Goal: Task Accomplishment & Management: Manage account settings

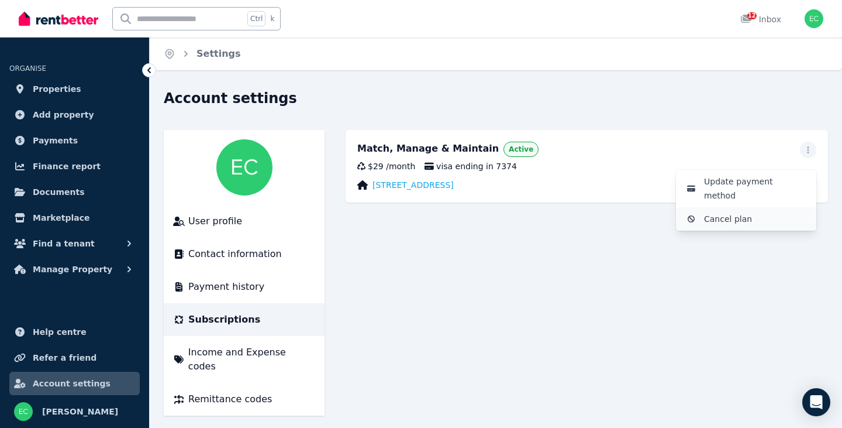
click at [721, 212] on span "Cancel plan" at bounding box center [755, 219] width 103 height 14
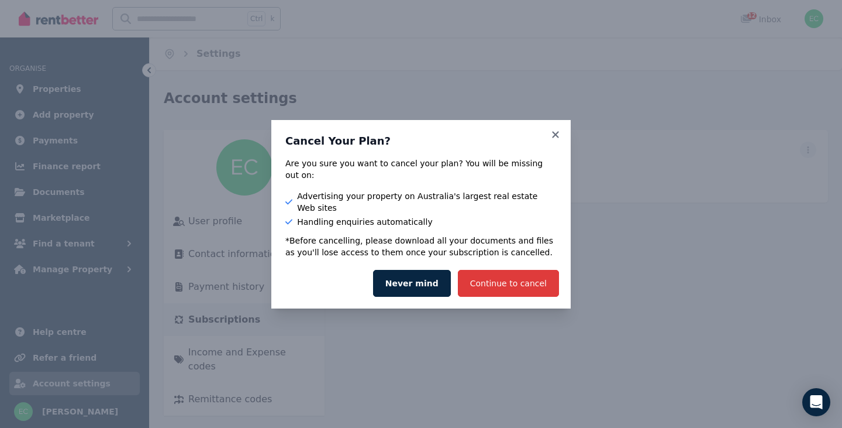
click at [517, 270] on button "Continue to cancel" at bounding box center [508, 283] width 101 height 27
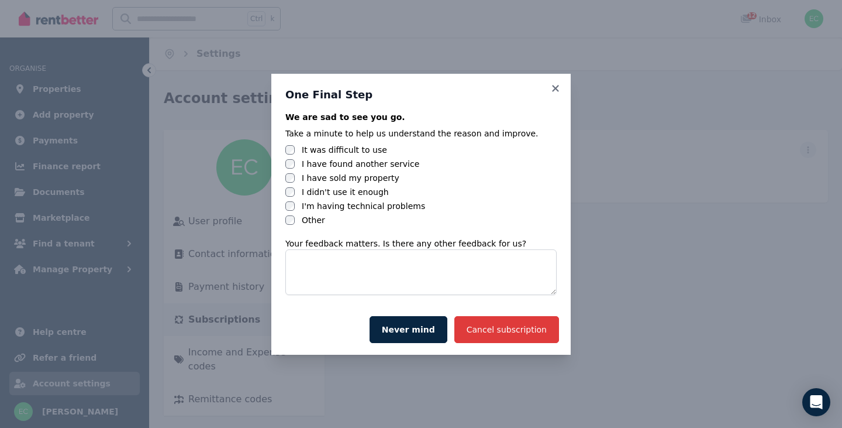
click at [510, 326] on button "Cancel subscription" at bounding box center [507, 329] width 105 height 27
click at [505, 329] on button "Cancel subscription" at bounding box center [507, 329] width 105 height 27
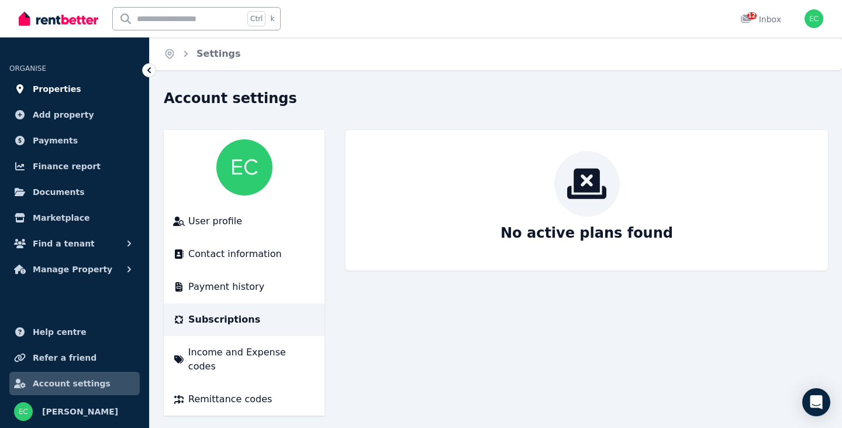
click at [44, 91] on span "Properties" at bounding box center [57, 89] width 49 height 14
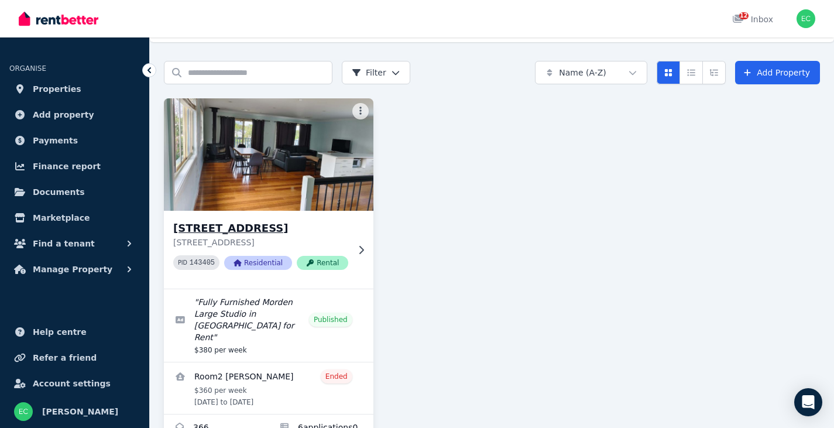
scroll to position [67, 0]
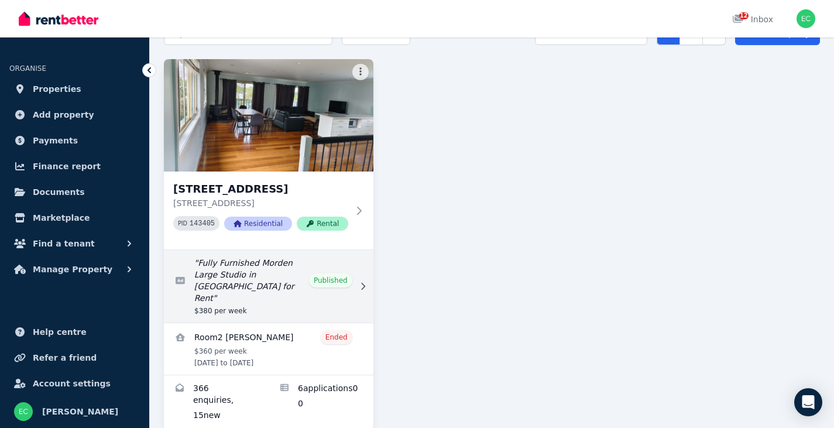
click at [331, 267] on link "Edit listing: Fully Furnished Morden Large Studio in Morisset for Rent" at bounding box center [268, 286] width 209 height 73
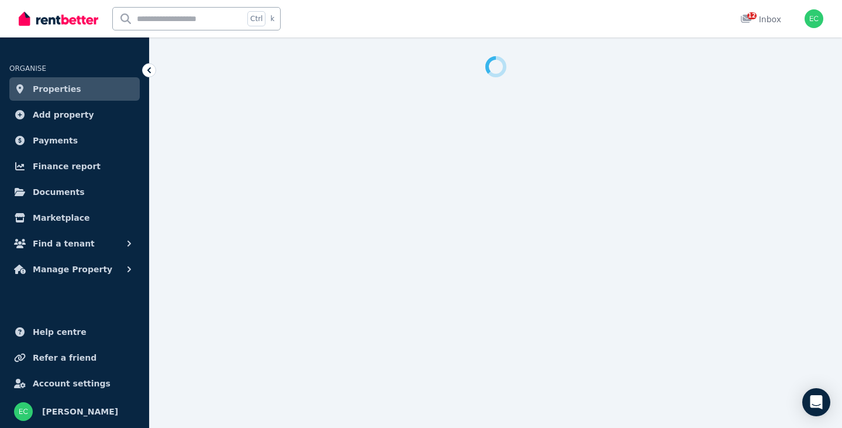
select select "**********"
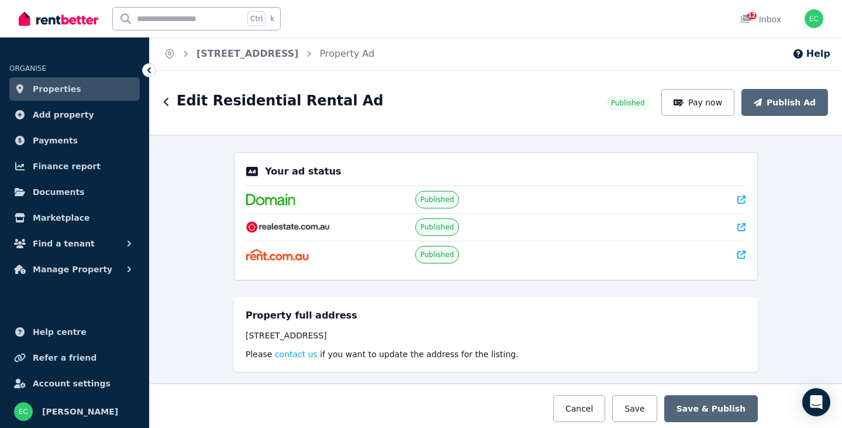
click at [425, 199] on span "Published" at bounding box center [438, 199] width 34 height 9
click at [739, 199] on icon at bounding box center [742, 199] width 8 height 8
click at [633, 104] on span "Published" at bounding box center [628, 102] width 34 height 9
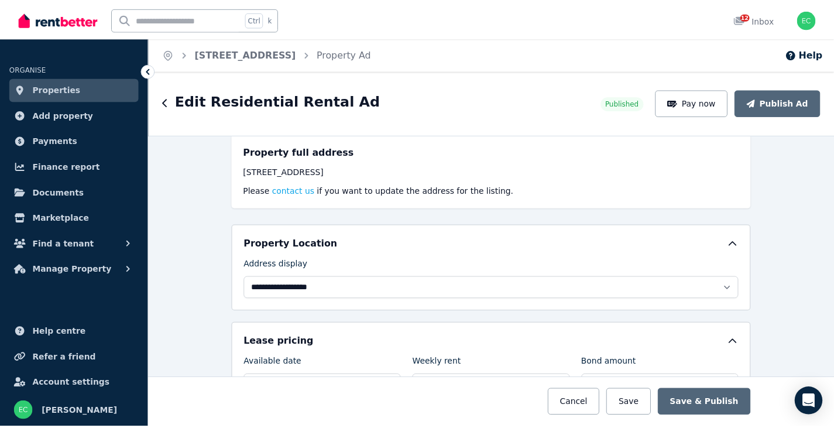
scroll to position [175, 0]
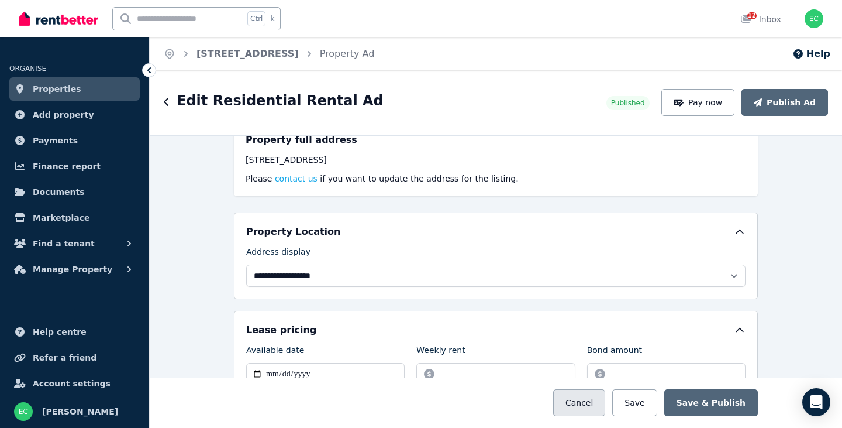
click at [600, 401] on button "Cancel" at bounding box center [579, 402] width 52 height 27
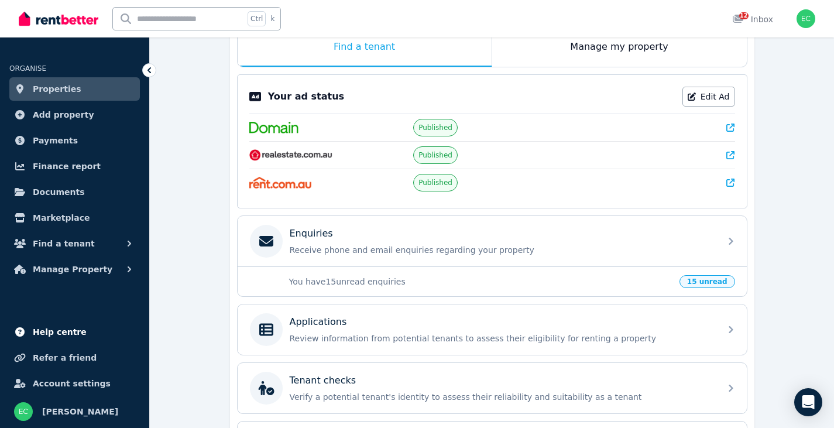
scroll to position [234, 0]
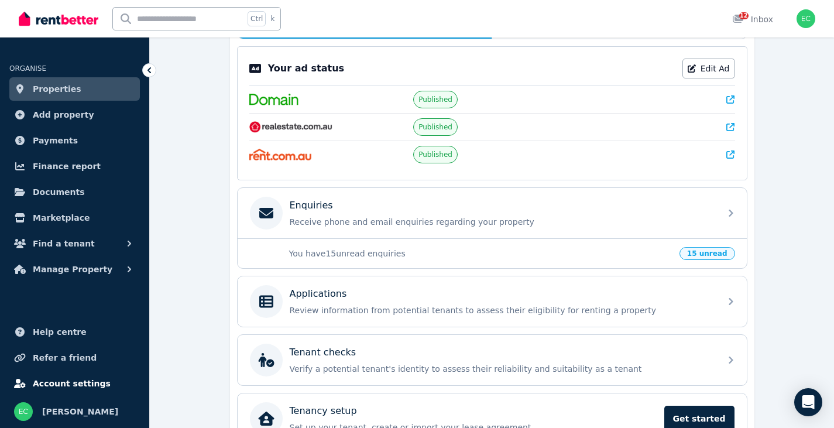
click at [50, 382] on span "Account settings" at bounding box center [72, 383] width 78 height 14
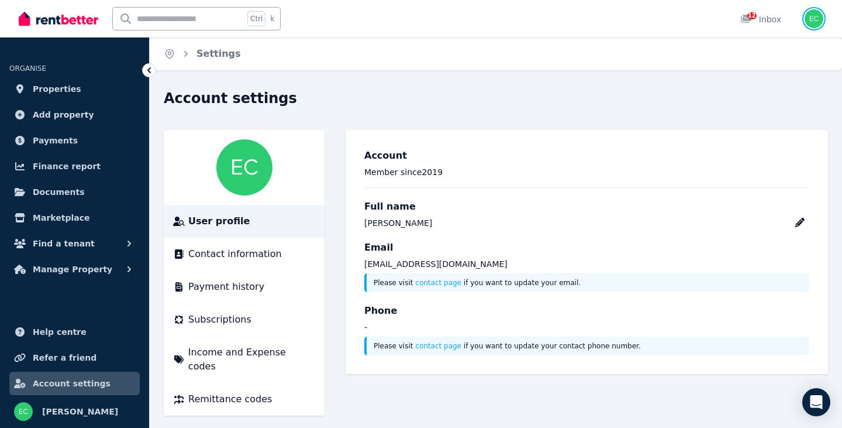
click at [818, 19] on img "button" at bounding box center [814, 18] width 19 height 19
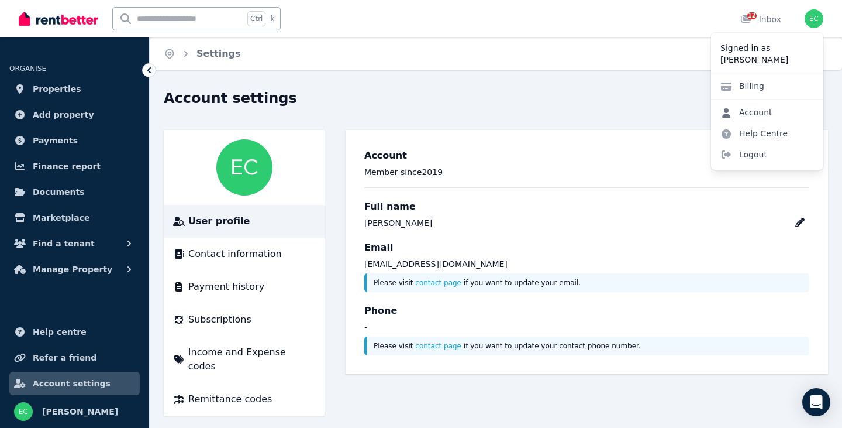
click at [767, 108] on link "Account" at bounding box center [746, 112] width 71 height 21
click at [758, 115] on link "Account" at bounding box center [746, 112] width 71 height 21
click at [746, 114] on link "Account" at bounding box center [746, 112] width 71 height 21
click at [519, 174] on p "Member since [DATE]" at bounding box center [586, 172] width 445 height 12
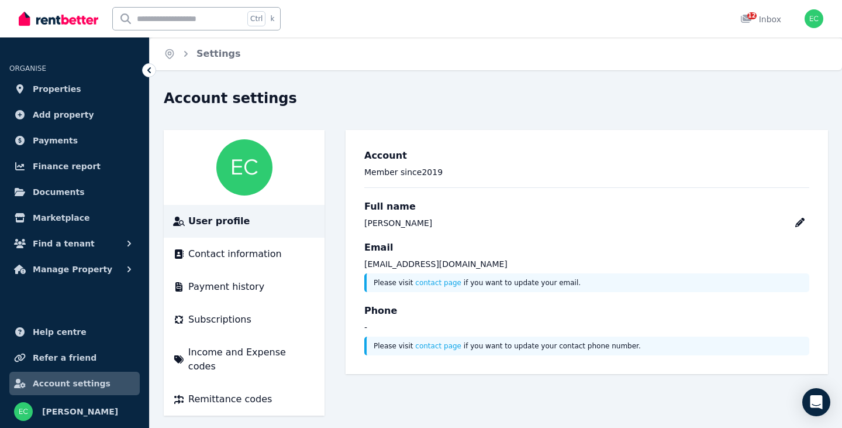
click at [662, 203] on h3 "Full name" at bounding box center [586, 206] width 445 height 14
click at [814, 26] on img "button" at bounding box center [814, 18] width 19 height 19
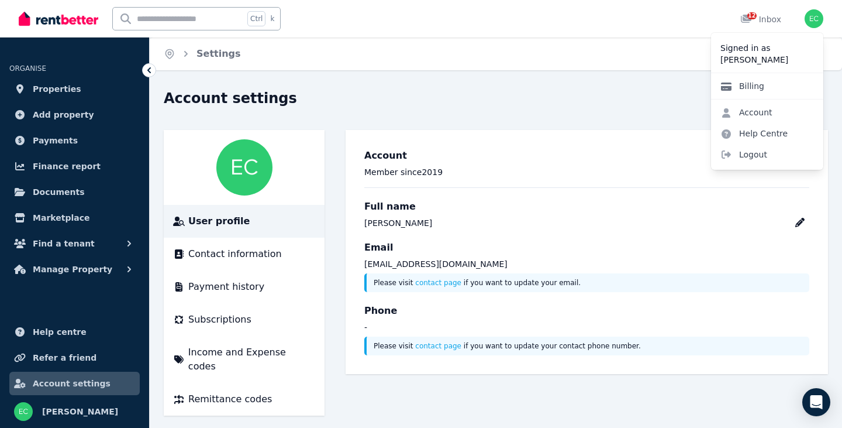
click at [753, 91] on link "Billing" at bounding box center [742, 85] width 63 height 21
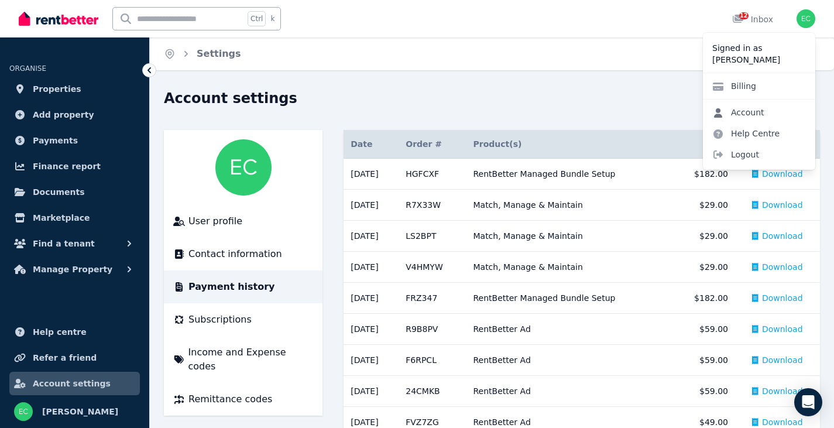
click at [751, 111] on link "Account" at bounding box center [738, 112] width 71 height 21
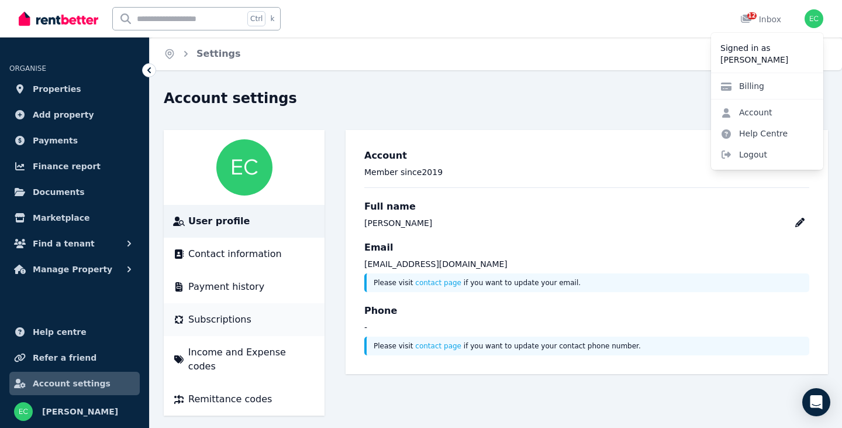
click at [189, 315] on span "Subscriptions" at bounding box center [219, 319] width 63 height 14
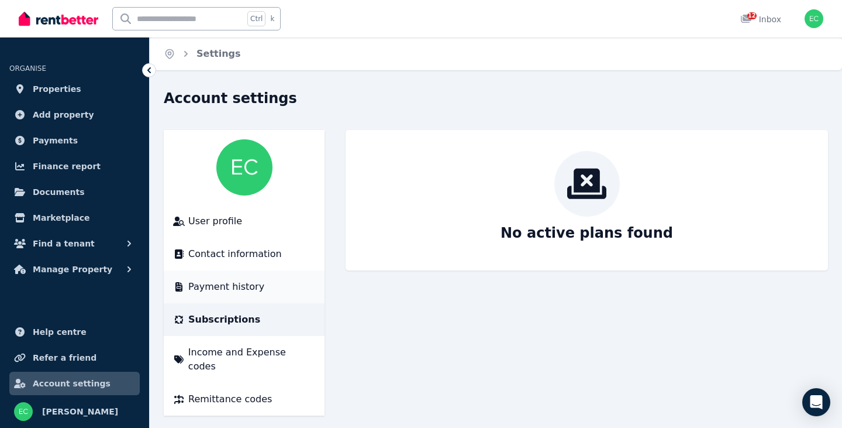
click at [228, 288] on span "Payment history" at bounding box center [226, 287] width 76 height 14
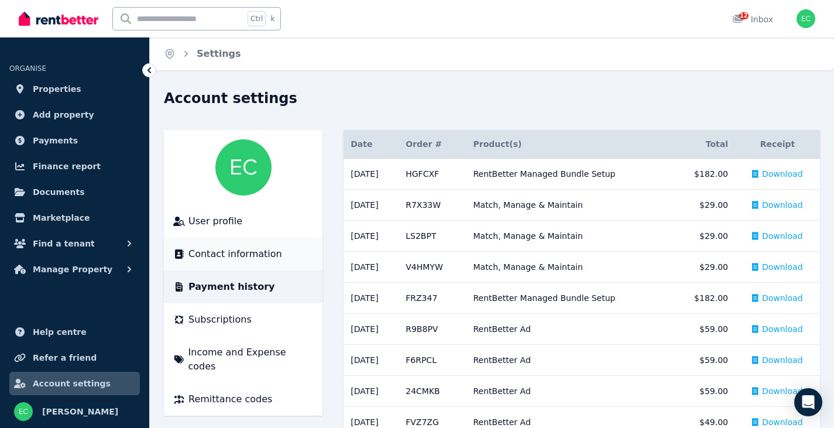
click at [221, 255] on span "Contact information" at bounding box center [235, 254] width 94 height 14
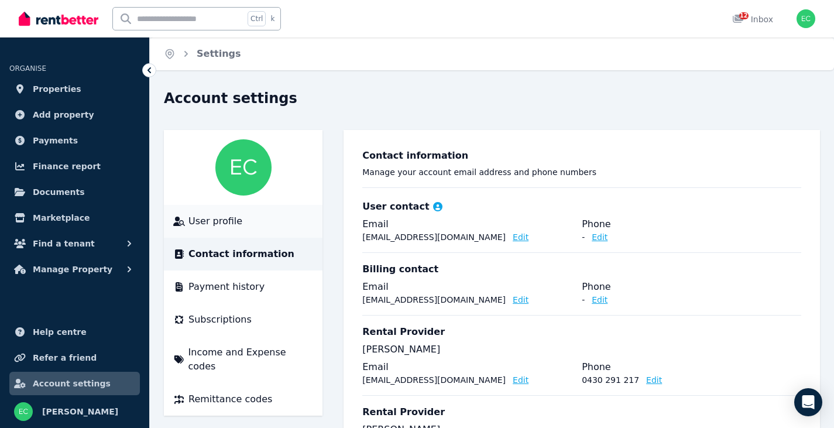
click at [211, 220] on span "User profile" at bounding box center [215, 221] width 54 height 14
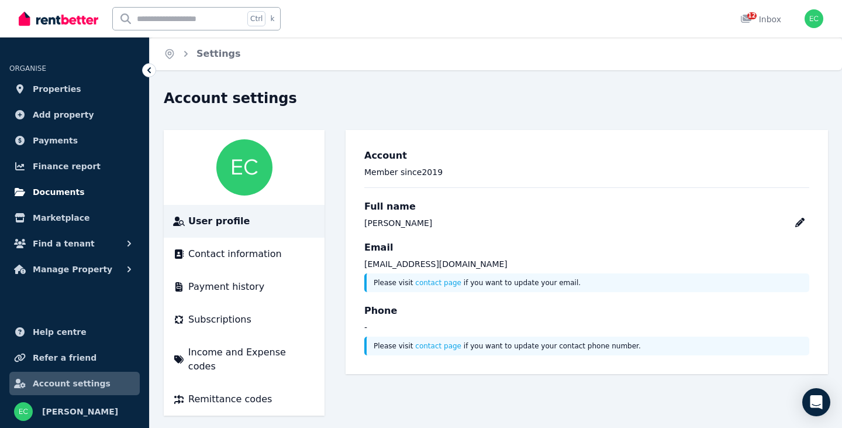
click at [62, 188] on span "Documents" at bounding box center [59, 192] width 52 height 14
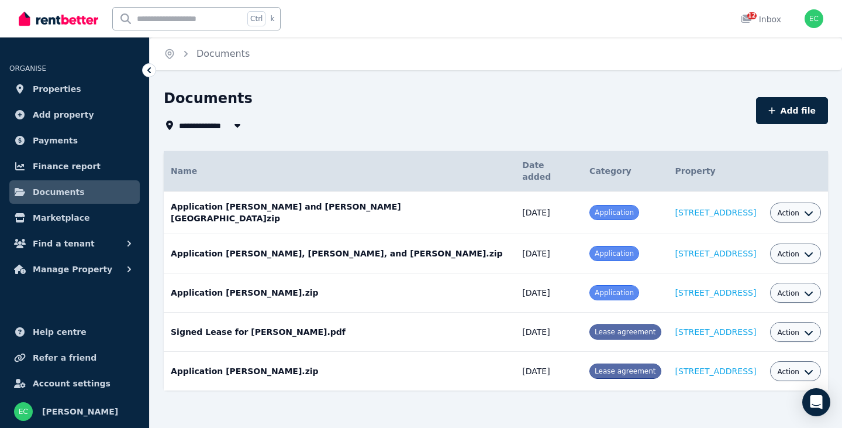
click at [362, 128] on div "**********" at bounding box center [457, 125] width 586 height 14
click at [246, 279] on td "Application [PERSON_NAME].zip Date added: [DATE] Category: Application Property…" at bounding box center [340, 292] width 352 height 39
click at [253, 277] on td "Application [PERSON_NAME].zip Date added: [DATE] Category: Application Property…" at bounding box center [340, 292] width 352 height 39
click at [595, 288] on span "Application" at bounding box center [614, 292] width 39 height 8
click at [786, 288] on span "Action" at bounding box center [788, 292] width 22 height 9
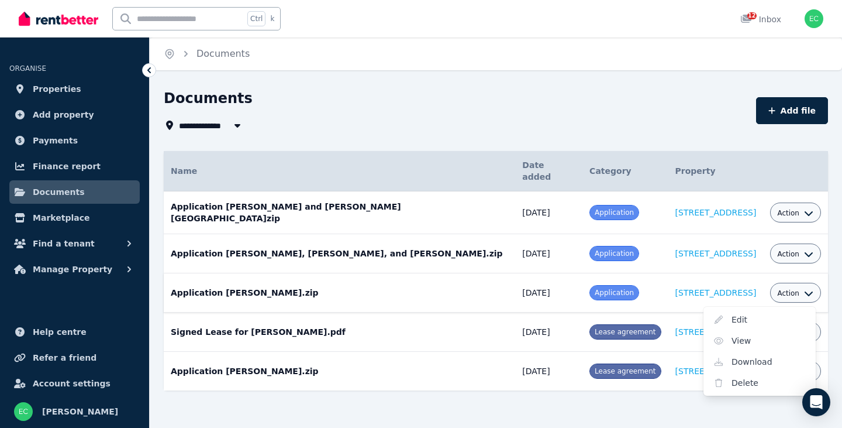
click at [786, 288] on span "Action" at bounding box center [788, 292] width 22 height 9
click at [436, 275] on td "Application [PERSON_NAME].zip Date added: [DATE] Category: Application Property…" at bounding box center [340, 292] width 352 height 39
click at [347, 273] on td "Application [PERSON_NAME].zip Date added: [DATE] Category: Application Property…" at bounding box center [340, 292] width 352 height 39
click at [384, 128] on div "**********" at bounding box center [457, 125] width 586 height 14
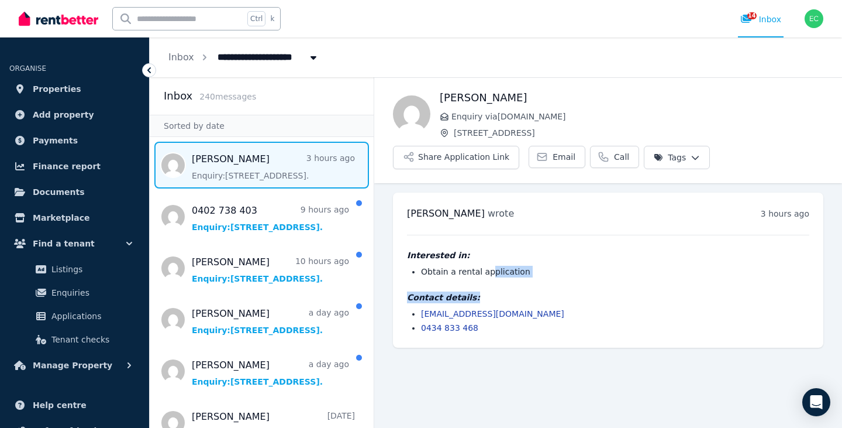
drag, startPoint x: 484, startPoint y: 273, endPoint x: 542, endPoint y: 284, distance: 58.3
click at [542, 284] on div "Interested in: Obtain a rental application Contact details: [EMAIL_ADDRESS][DOM…" at bounding box center [608, 284] width 402 height 99
click at [593, 294] on h4 "Contact details:" at bounding box center [608, 297] width 402 height 12
click at [548, 223] on div "Makayla pearl wrote 3 hours ago 5:33 pm on Wed, 13 Aug 2025 Interested in: Obta…" at bounding box center [608, 269] width 431 height 155
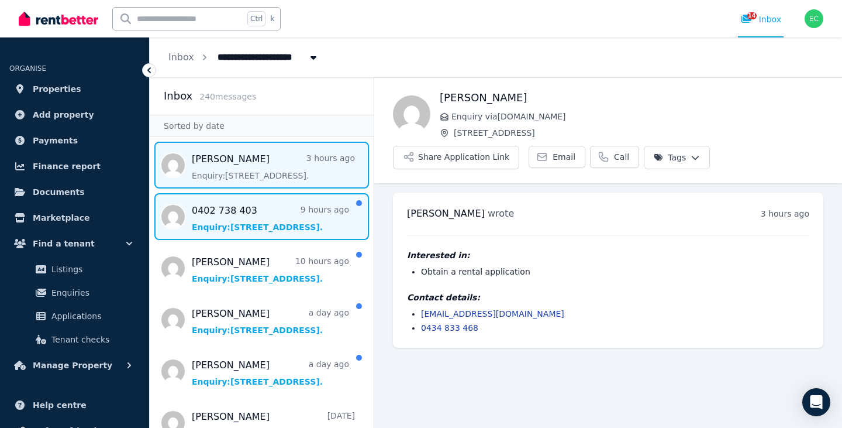
click at [233, 211] on span "Message list" at bounding box center [262, 216] width 224 height 47
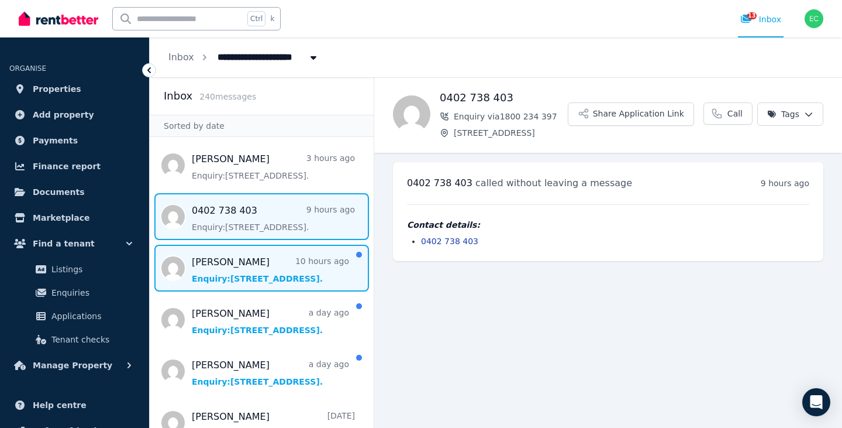
click at [236, 267] on span "Message list" at bounding box center [262, 268] width 224 height 47
